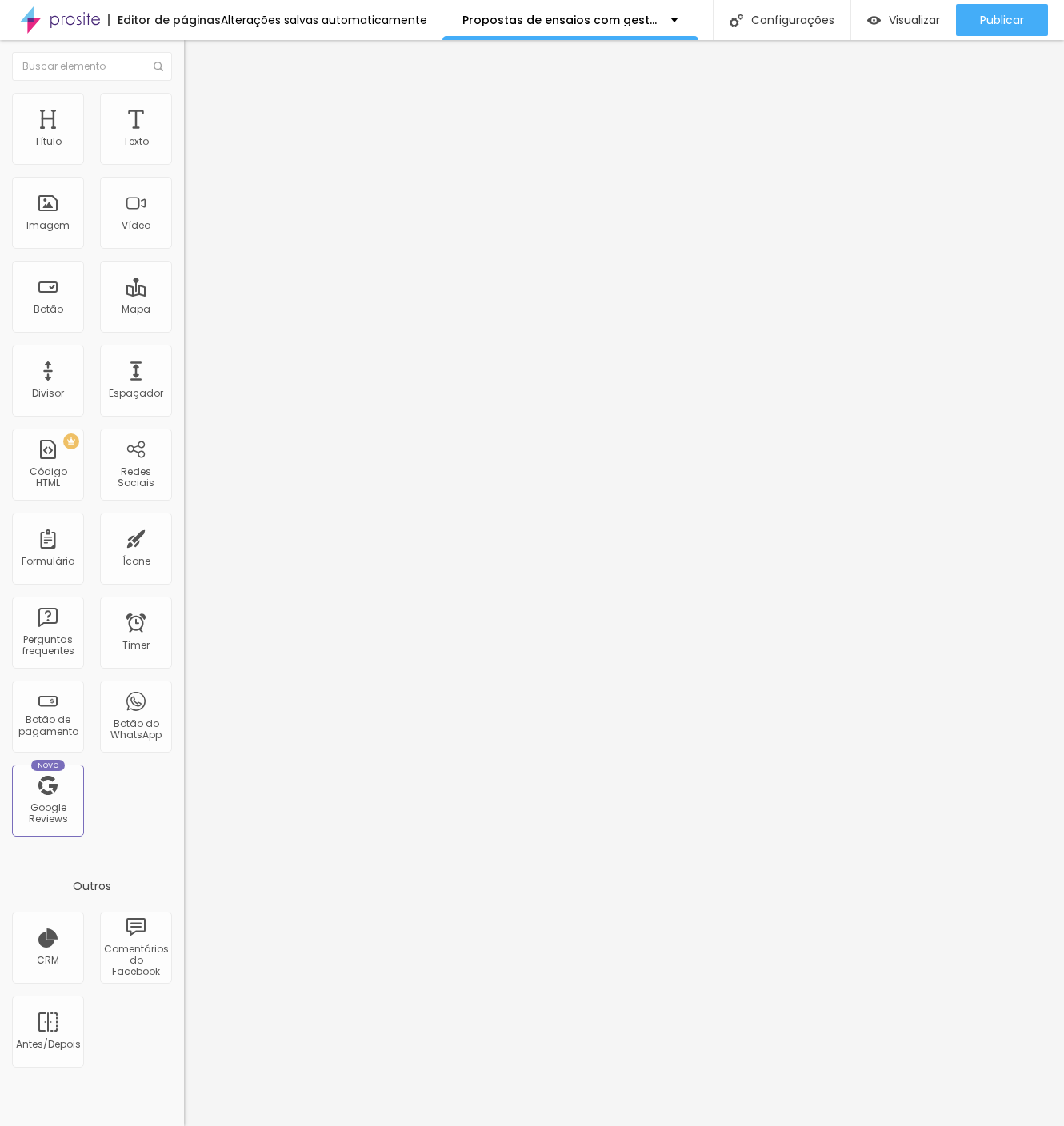
click at [184, 98] on li "Estilo" at bounding box center [276, 100] width 184 height 16
click at [184, 109] on li "Avançado" at bounding box center [276, 116] width 184 height 16
click at [184, 93] on li "Conteúdo" at bounding box center [276, 84] width 184 height 16
click at [184, 592] on div "Editar Título Estilo Avançado Tamanho Titulo 1 H1 Titulo 2 H2 Titulo 3 H3 Titul…" at bounding box center [276, 583] width 184 height 1086
drag, startPoint x: 121, startPoint y: 185, endPoint x: 56, endPoint y: 185, distance: 65.0
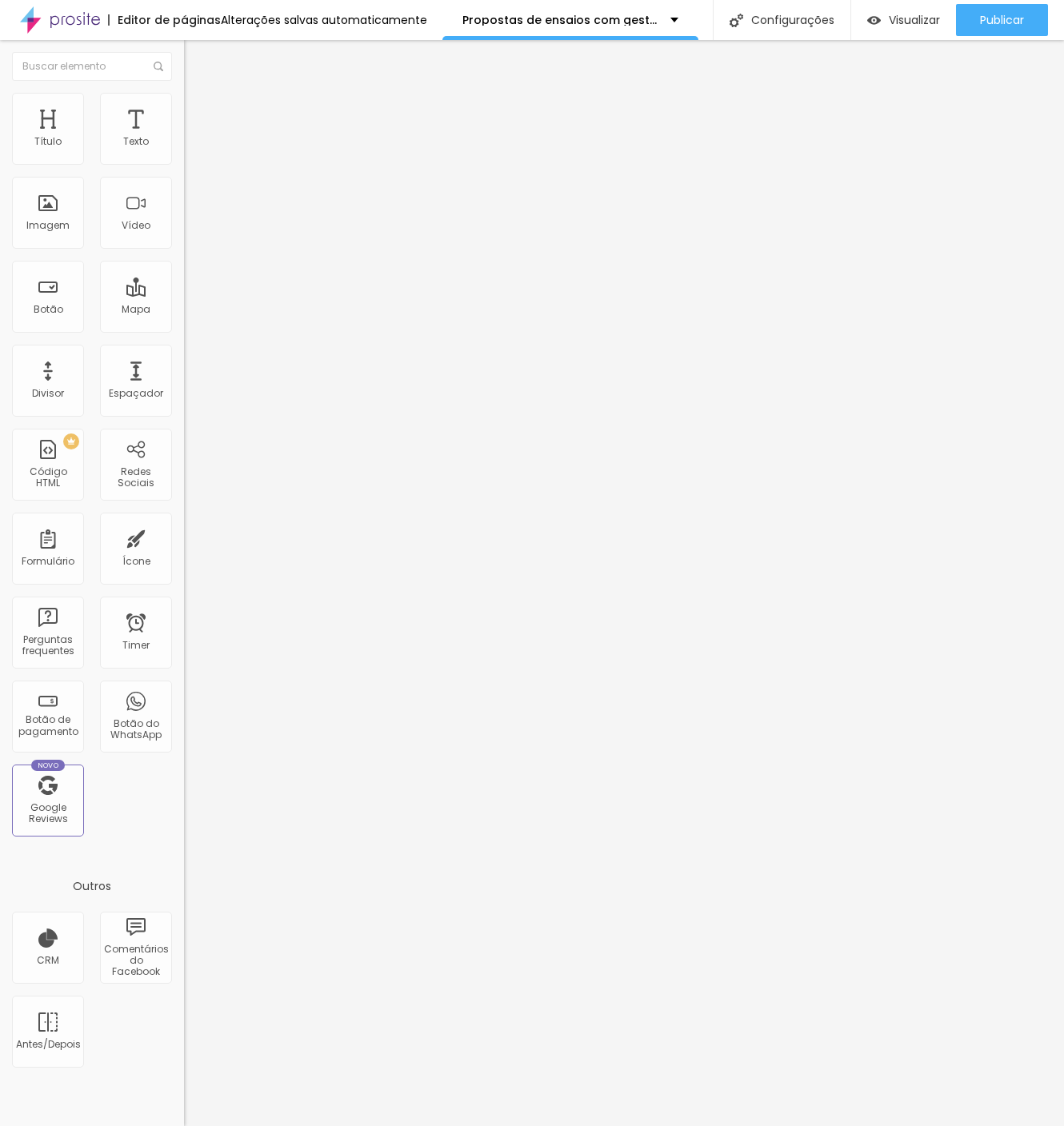
click at [184, 151] on input "QUERO ESTE PACOTE" at bounding box center [280, 142] width 192 height 16
type input "QUERO ADQUIRIR MEU ÁLBUM"
click at [184, 151] on input "QUERO ADQUIRIR MEUS QUADROS" at bounding box center [280, 142] width 192 height 16
type input "QUERO ADQUIRIR MEU QUADRO"
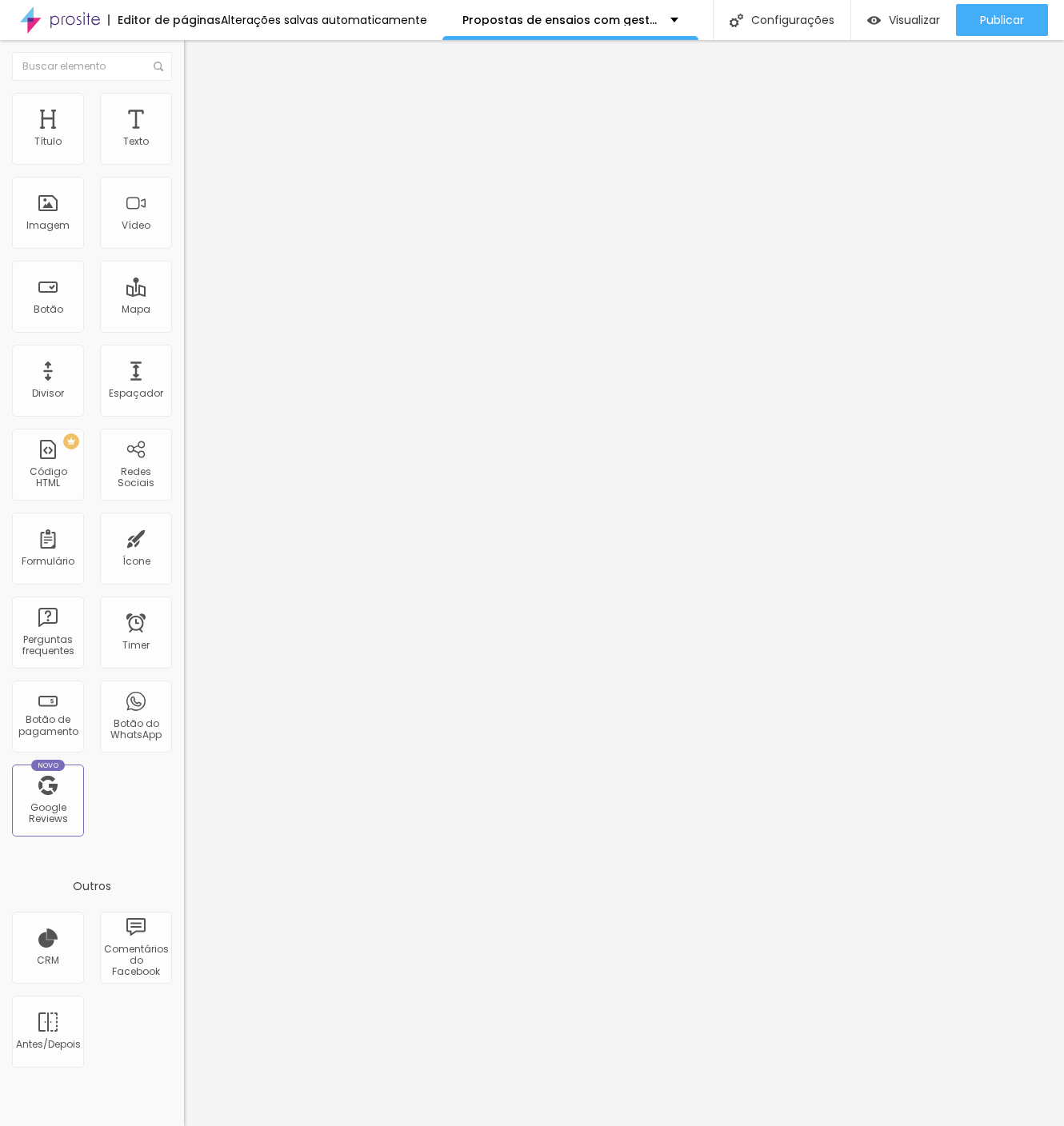
scroll to position [0, 0]
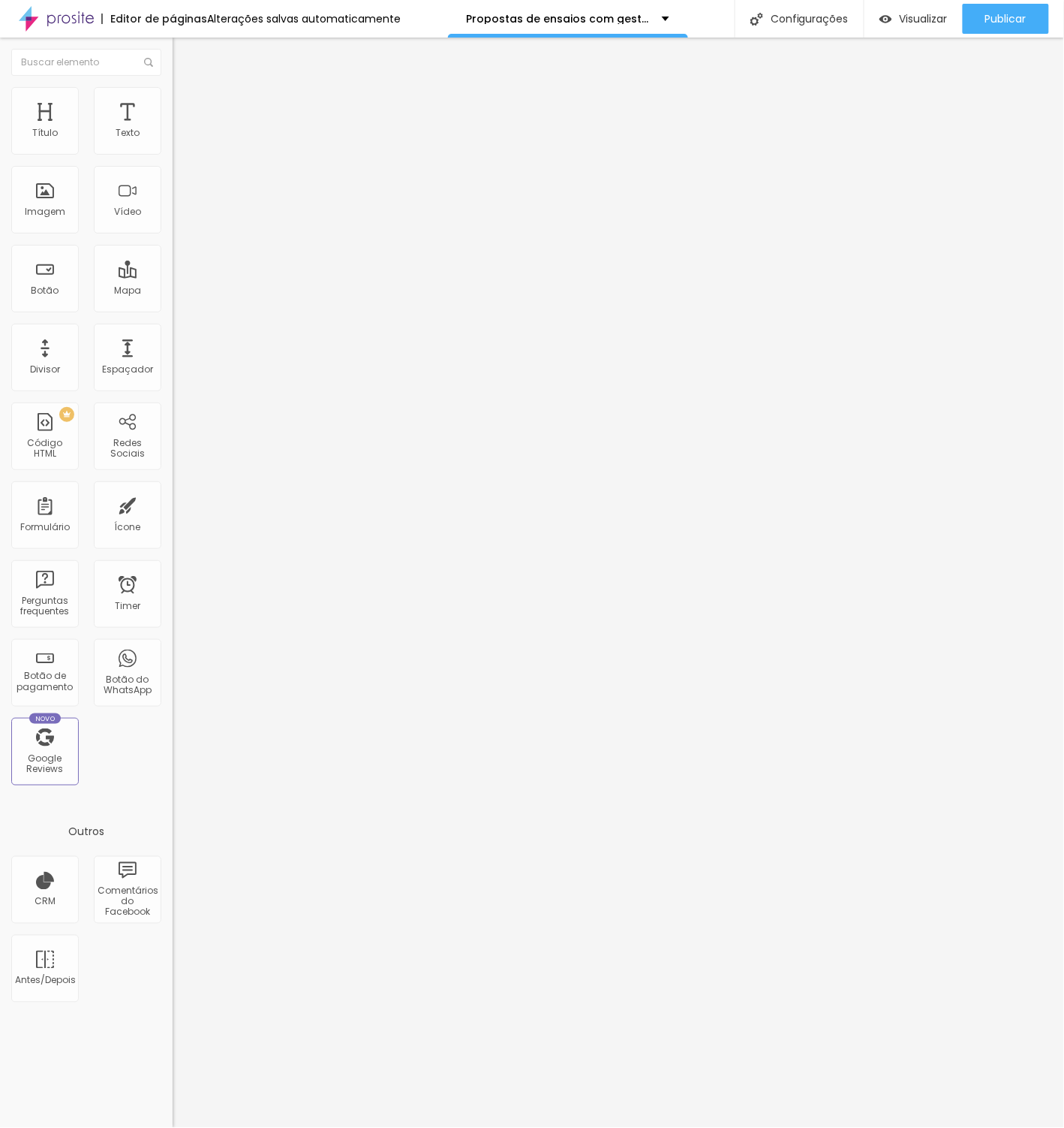
paste input "?categories=1119254-albuns"
type input "[URL][DOMAIN_NAME]"
click at [173, 403] on div "Editar Botão Conteúdo Estilo Avançado Texto QUERO ADQUIRIR MEU ÁLBUM Alinhament…" at bounding box center [259, 582] width 173 height 1090
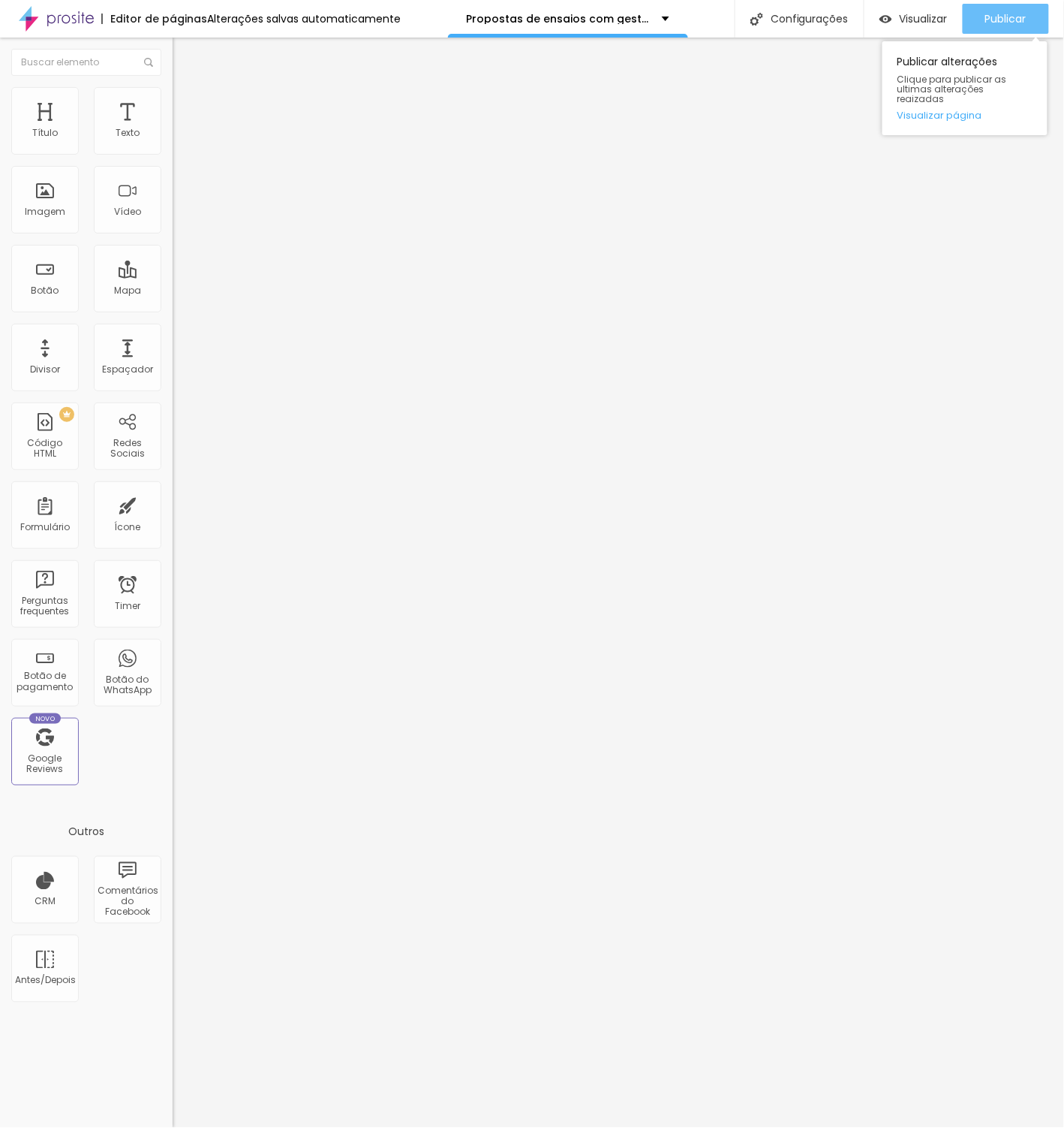
click at [991, 22] on span "Publicar" at bounding box center [1006, 18] width 41 height 12
